Goal: Find specific page/section

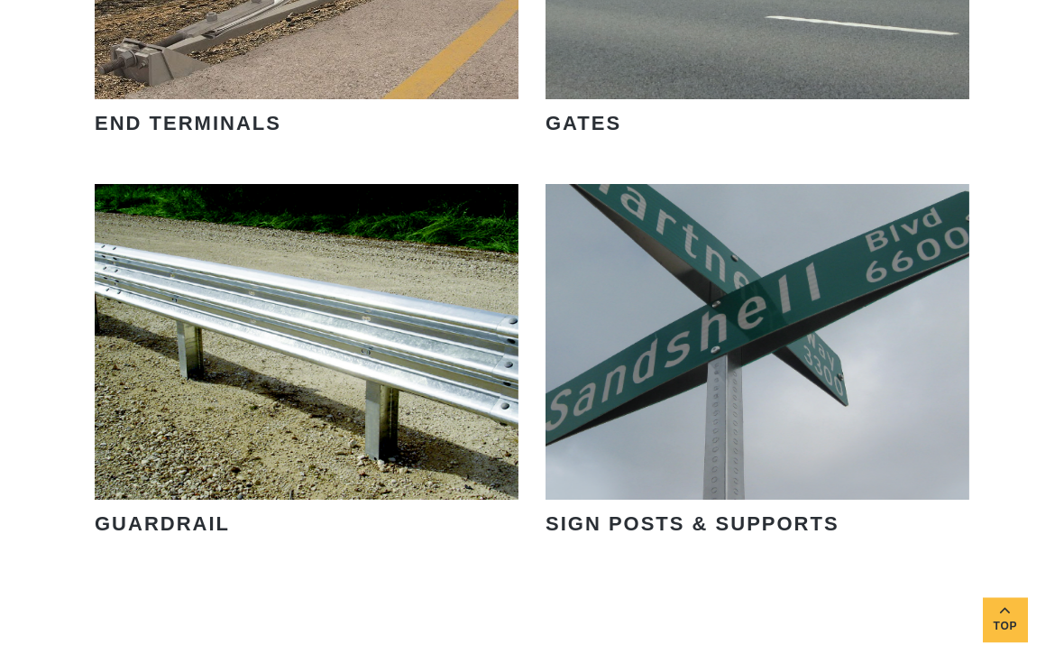
scroll to position [2101, 0]
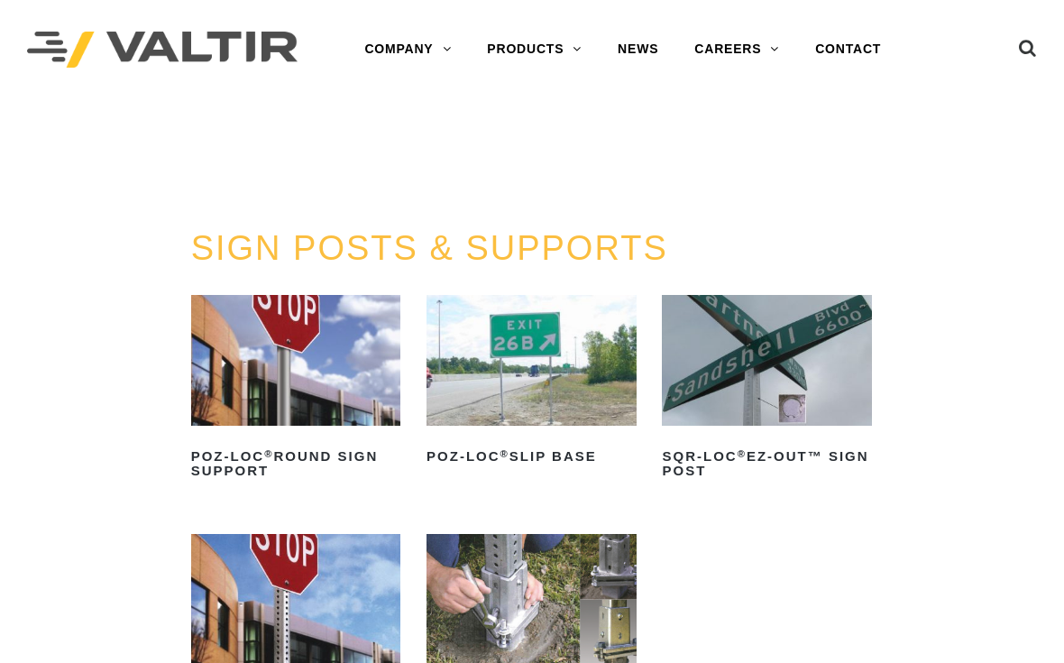
click at [740, 285] on div "SIGN POSTS & SUPPORTS POZ-LOC ® Round Sign Support Read more POZ-LOC ® Slip Bas…" at bounding box center [532, 501] width 683 height 543
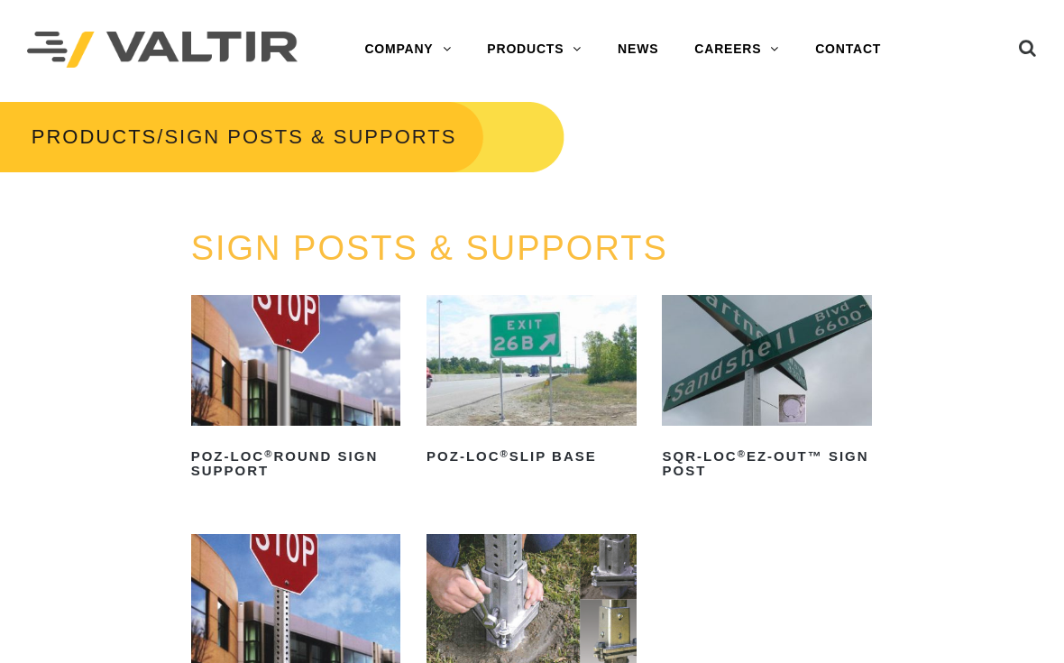
click at [540, 184] on link "DELINEATORS" at bounding box center [581, 194] width 225 height 36
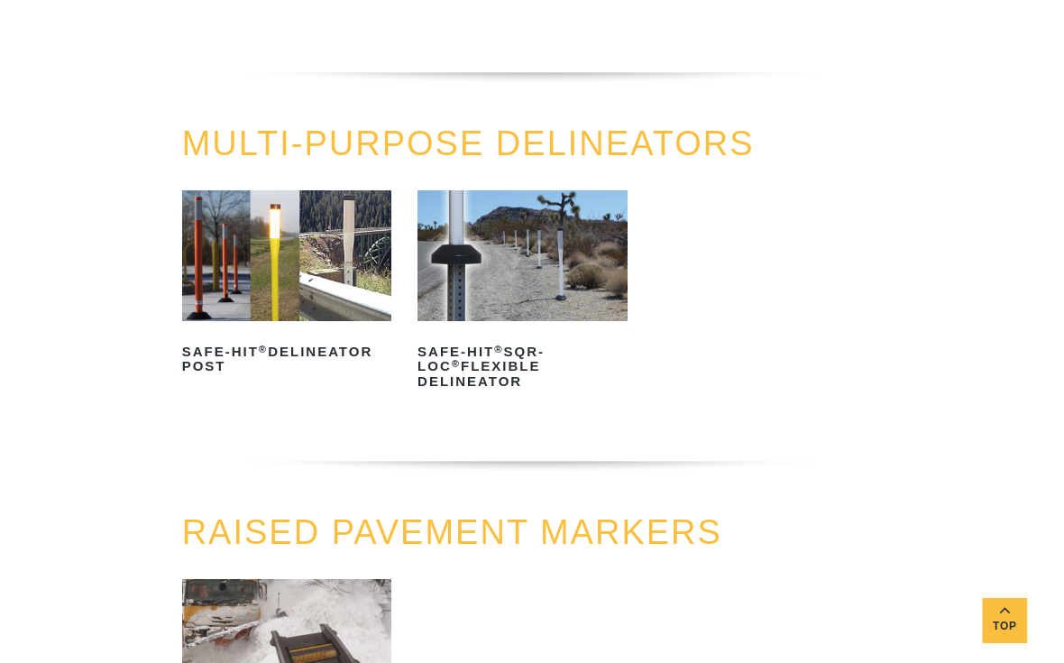
scroll to position [463, 3]
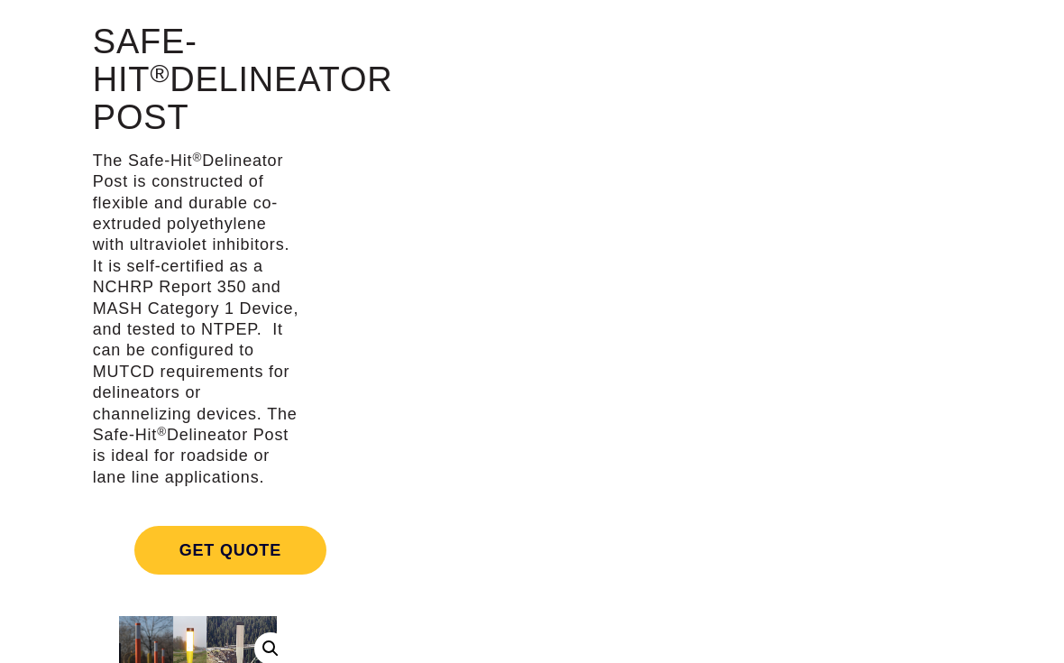
scroll to position [106, 0]
